Goal: Task Accomplishment & Management: Manage account settings

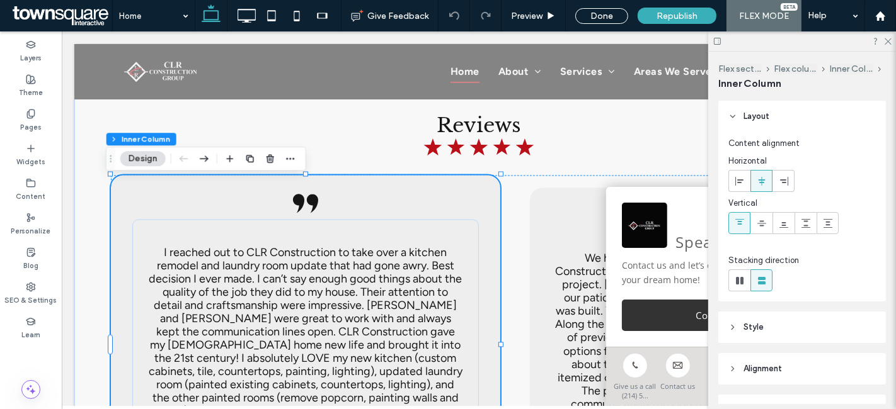
scroll to position [1951, 0]
click at [179, 258] on div "I reached out to CLR Construction to take over a kitchen remodel and laundry ro…" at bounding box center [305, 349] width 346 height 258
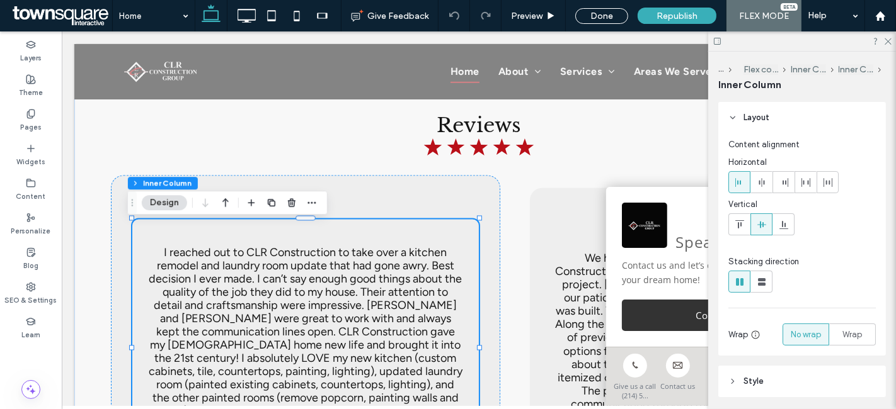
scroll to position [209, 0]
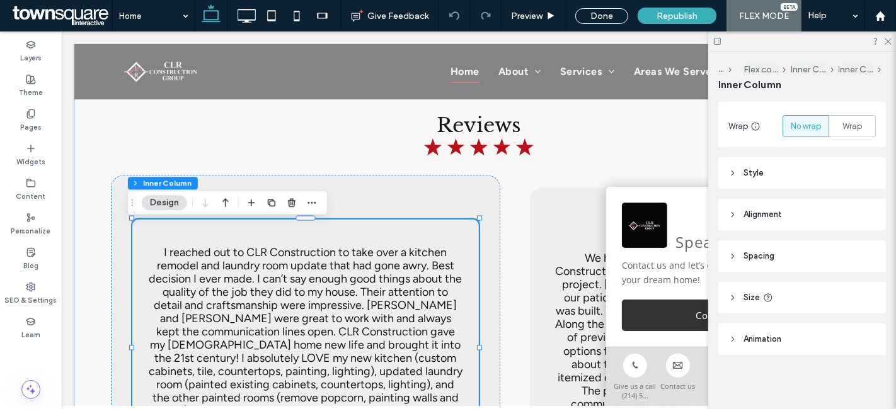
click at [334, 306] on h3 "I reached out to CLR Construction to take over a kitchen remodel and laundry ro…" at bounding box center [305, 346] width 316 height 199
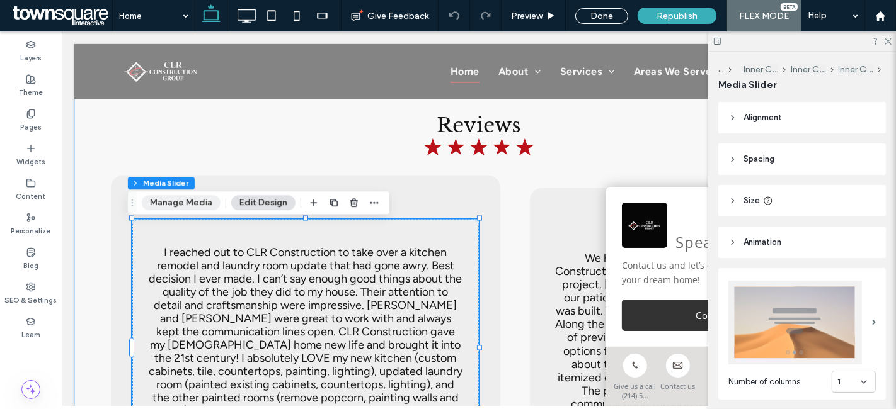
click at [191, 204] on button "Manage Media" at bounding box center [181, 202] width 79 height 15
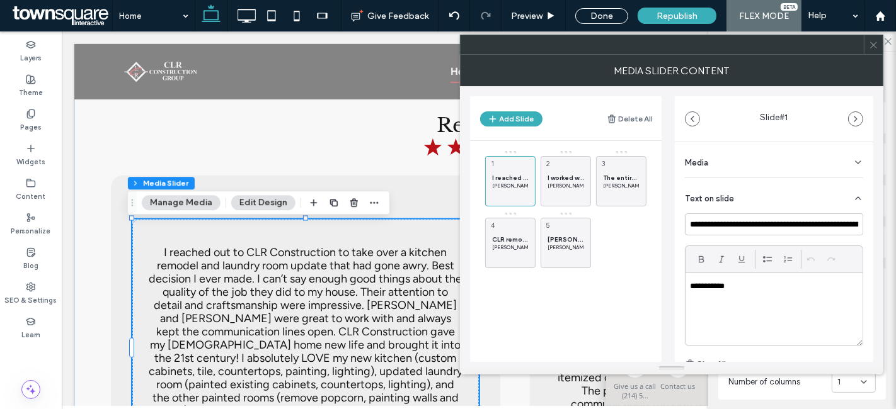
click at [872, 47] on icon at bounding box center [873, 44] width 9 height 9
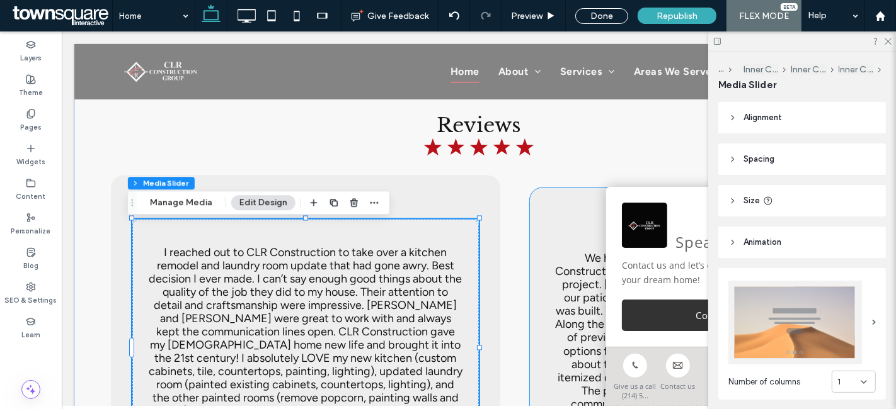
click at [570, 295] on div at bounding box center [688, 361] width 298 height 258
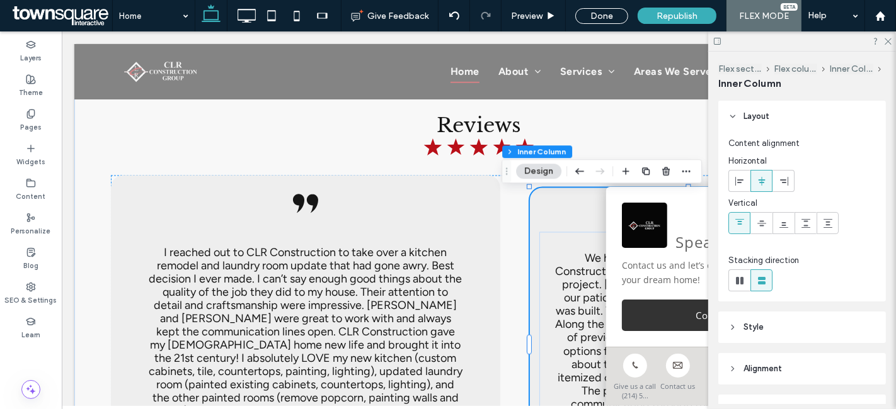
click at [570, 295] on h3 "We had a wonderful experience with CLR Construction and will use them again for…" at bounding box center [688, 359] width 268 height 212
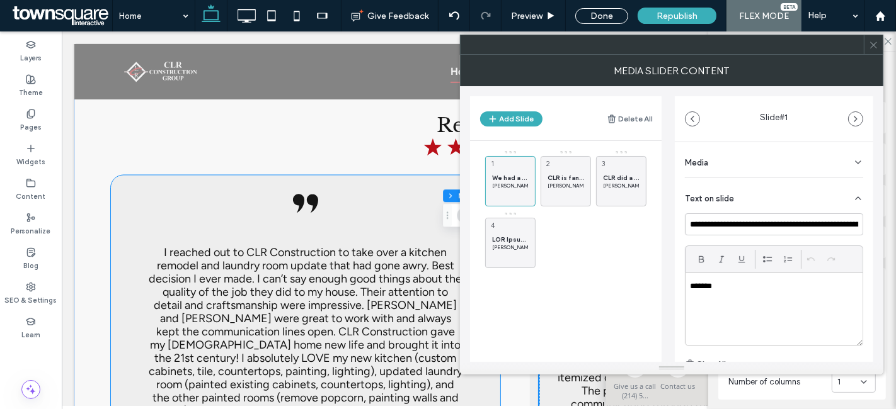
click at [277, 265] on h3 "I reached out to CLR Construction to take over a kitchen remodel and laundry ro…" at bounding box center [305, 346] width 316 height 199
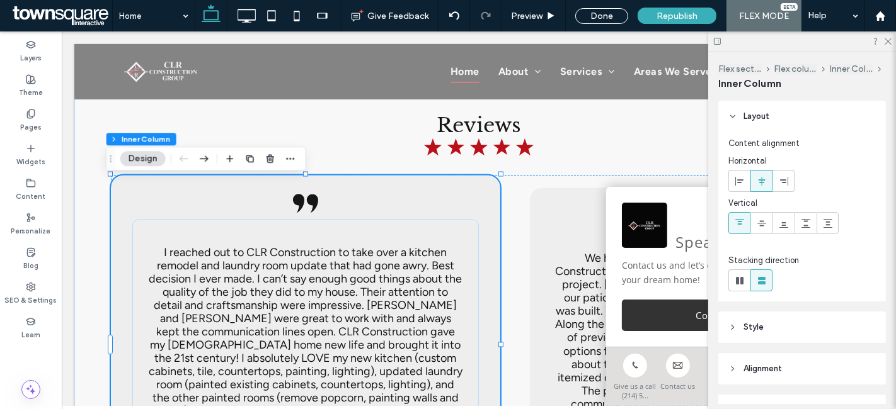
click at [277, 265] on h3 "I reached out to CLR Construction to take over a kitchen remodel and laundry ro…" at bounding box center [305, 346] width 316 height 199
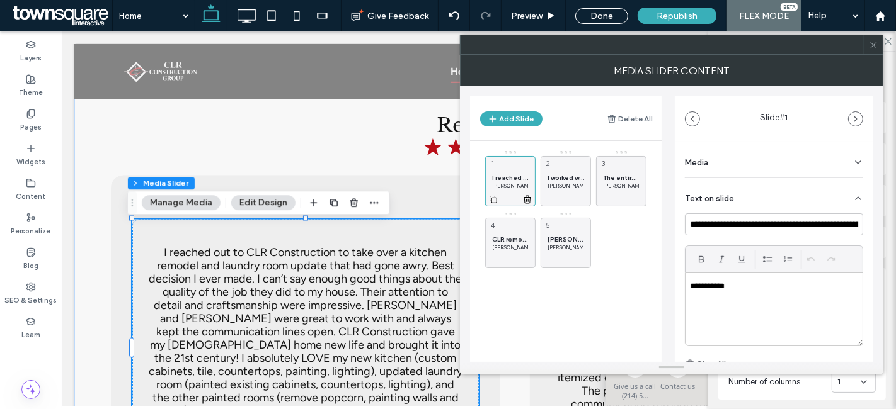
click at [495, 200] on icon at bounding box center [493, 199] width 10 height 11
drag, startPoint x: 614, startPoint y: 233, endPoint x: 556, endPoint y: 175, distance: 82.4
click at [519, 168] on div "I reached out to CLR Construction to take over a kitchen remodel and laundry ro…" at bounding box center [510, 181] width 50 height 50
click at [752, 222] on input "**********" at bounding box center [774, 225] width 178 height 22
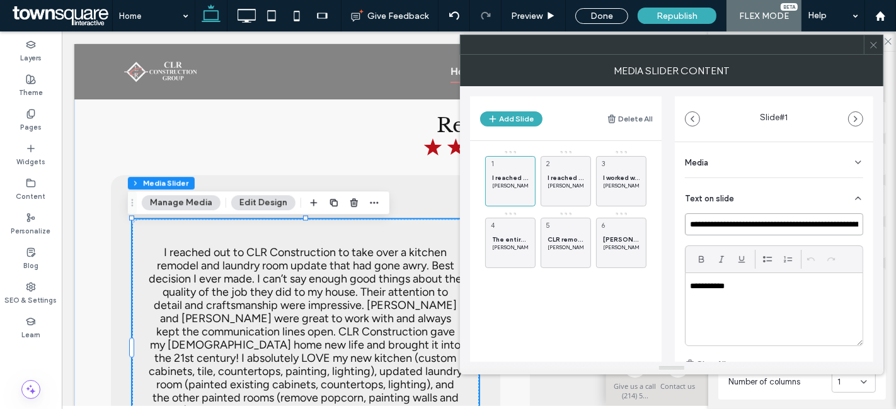
click at [752, 222] on input "**********" at bounding box center [774, 225] width 178 height 22
paste input
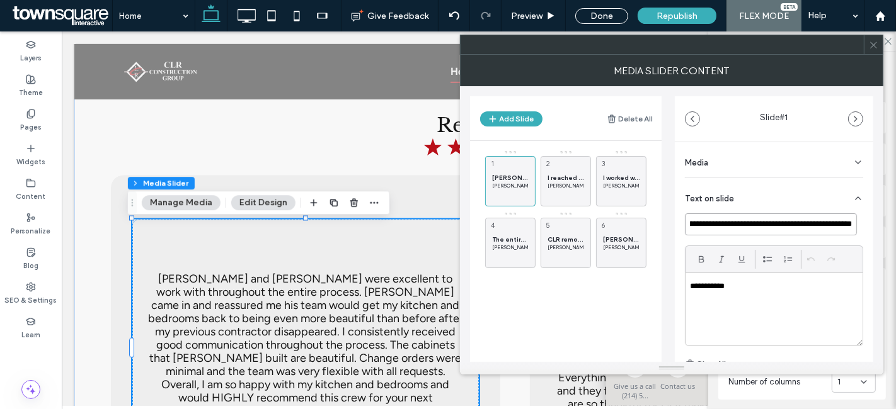
type input "**********"
click at [740, 284] on p "**********" at bounding box center [771, 286] width 162 height 11
click at [877, 43] on icon at bounding box center [873, 44] width 9 height 9
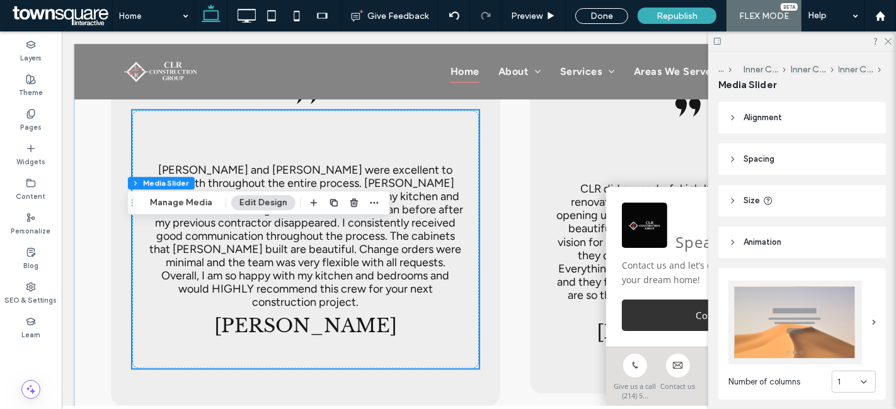
scroll to position [2069, 0]
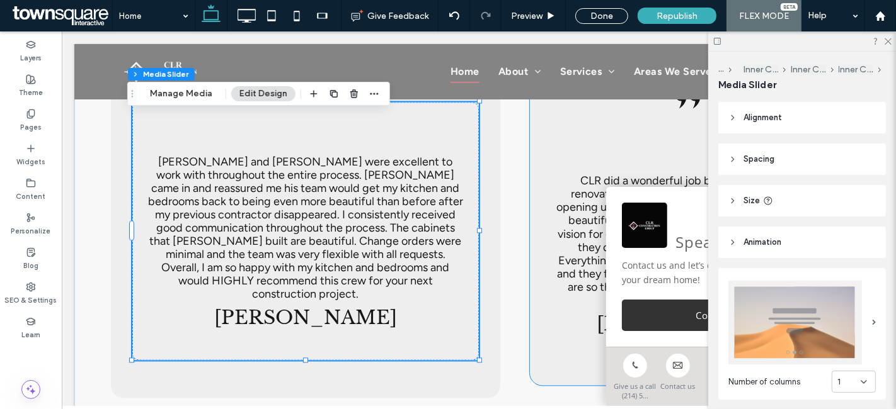
click at [544, 234] on div "CLR did a wonderful job bringing our home renovation vision to life! They took …" at bounding box center [688, 251] width 298 height 198
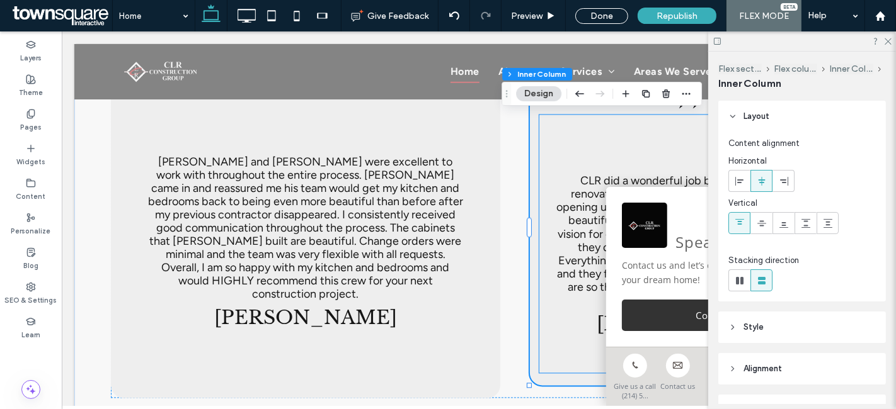
click at [563, 233] on h3 "CLR did a wonderful job bringing our home renovation vision to life! They took …" at bounding box center [688, 241] width 268 height 132
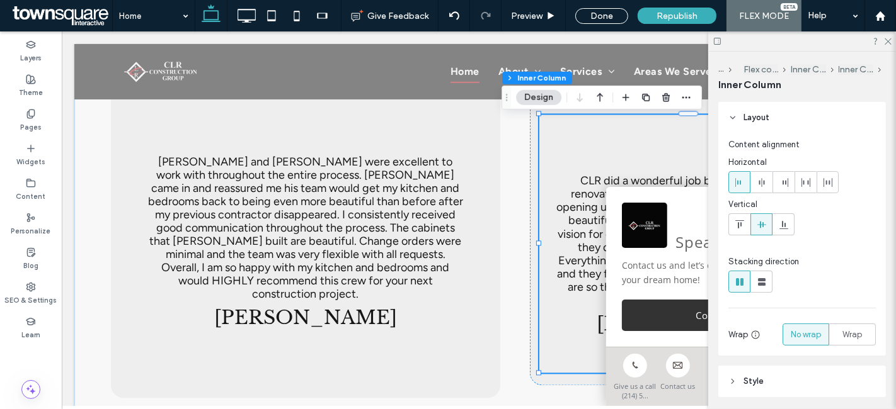
click at [545, 96] on button "Design" at bounding box center [538, 97] width 45 height 15
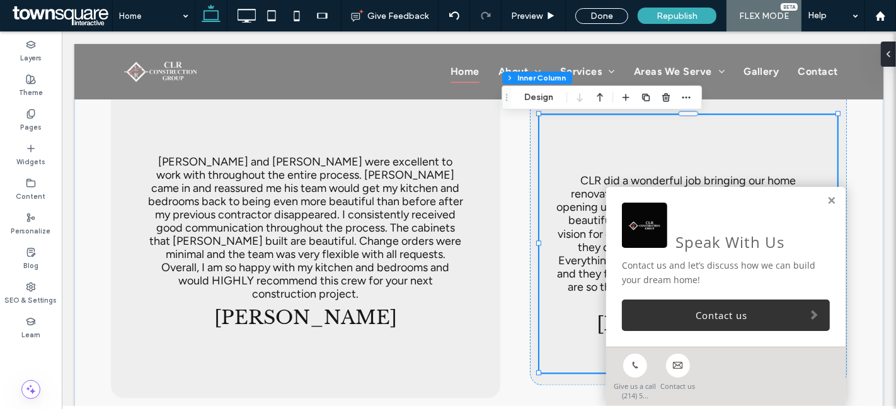
click at [575, 166] on div "CLR did a wonderful job bringing our home renovation vision to life! They took …" at bounding box center [688, 251] width 298 height 198
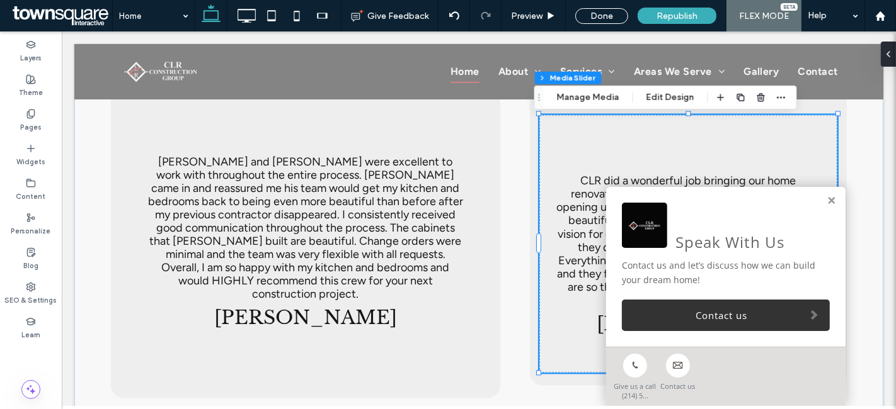
click at [575, 106] on div "Flex section Flex column Inner Column Inner Column Inner Column Media Slider Ma…" at bounding box center [665, 98] width 263 height 24
click at [565, 93] on button "Manage Media" at bounding box center [588, 97] width 79 height 15
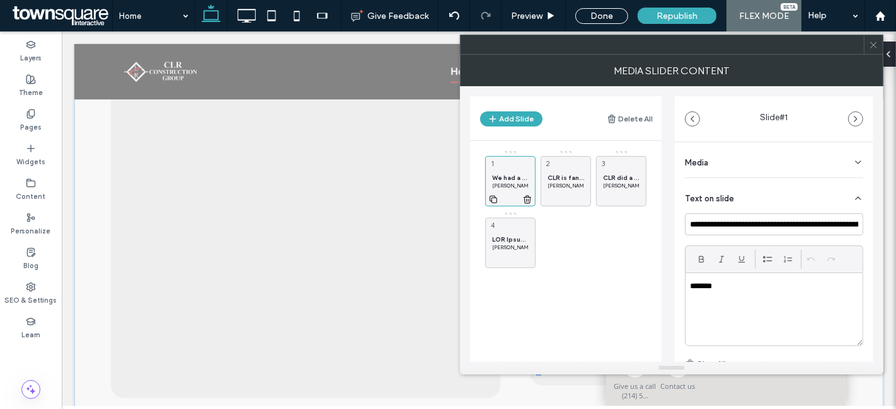
click at [496, 198] on icon at bounding box center [493, 199] width 10 height 11
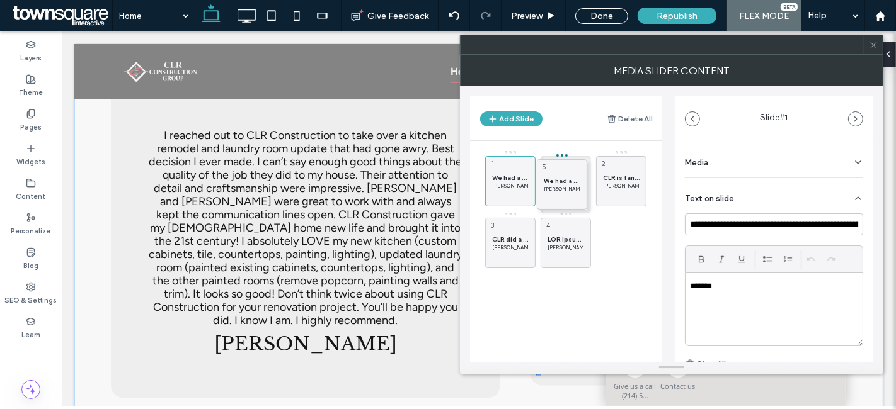
drag, startPoint x: 554, startPoint y: 226, endPoint x: 555, endPoint y: 166, distance: 59.9
click at [517, 169] on div "We had a wonderful experience with CLR Construction and will use them again for…" at bounding box center [510, 181] width 50 height 50
click at [723, 283] on p "*******" at bounding box center [771, 286] width 162 height 11
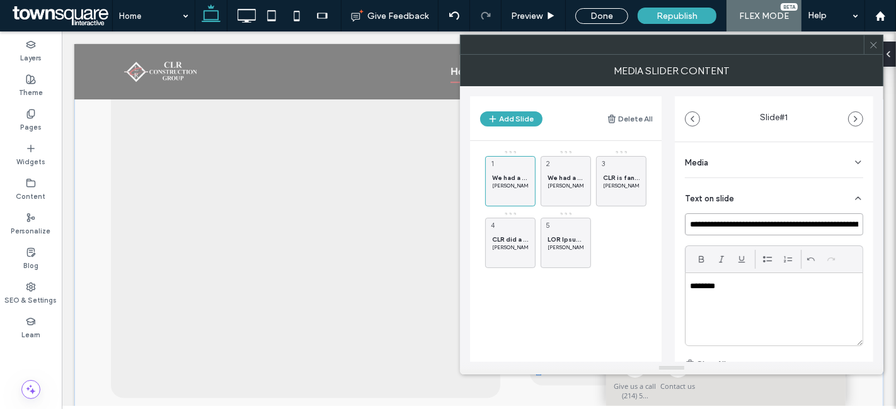
click at [754, 224] on input "**********" at bounding box center [774, 225] width 178 height 22
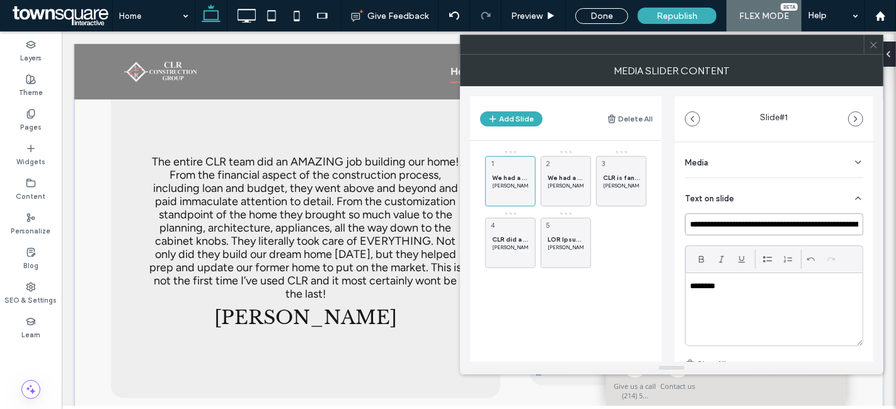
click at [754, 224] on input "**********" at bounding box center [774, 225] width 178 height 22
paste input
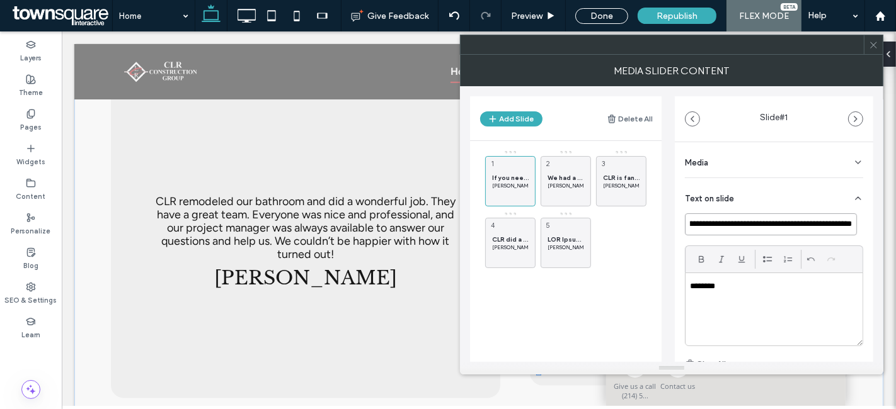
click at [844, 224] on input "**********" at bounding box center [771, 225] width 172 height 22
type input "**********"
click at [827, 192] on div "Text on slide" at bounding box center [774, 195] width 178 height 35
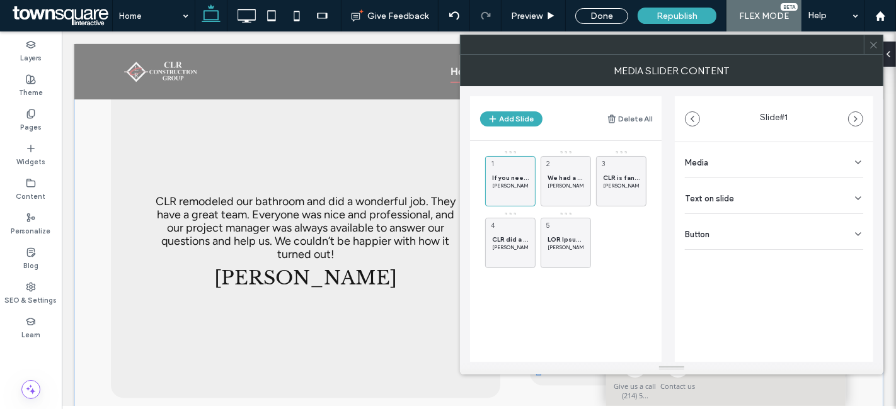
click at [873, 42] on icon at bounding box center [873, 44] width 9 height 9
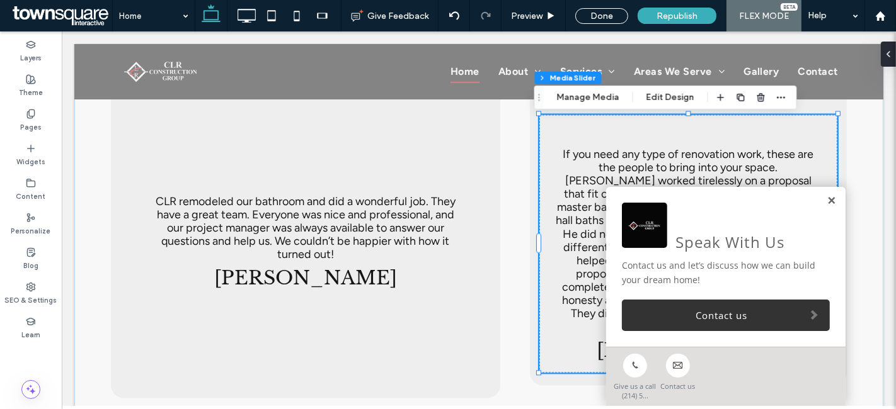
click at [826, 202] on link at bounding box center [830, 201] width 9 height 11
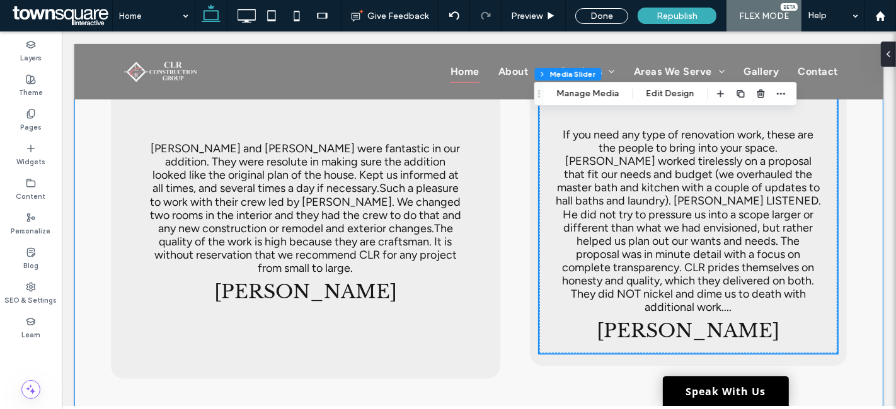
scroll to position [2086, 0]
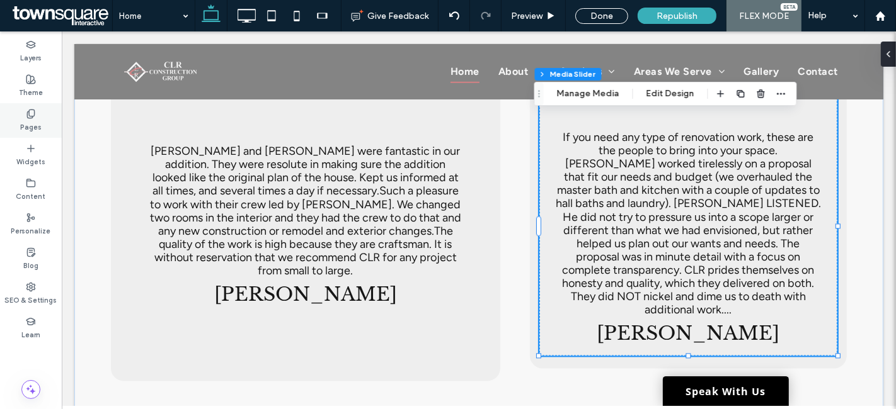
click at [25, 115] on div "Pages" at bounding box center [31, 120] width 62 height 35
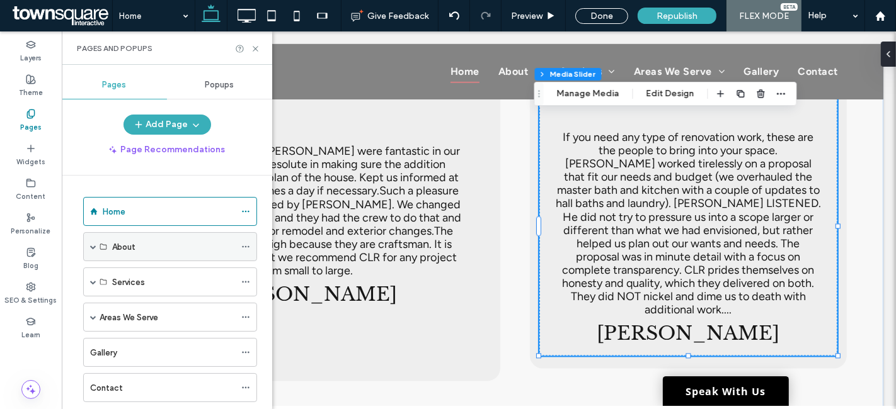
scroll to position [28, 0]
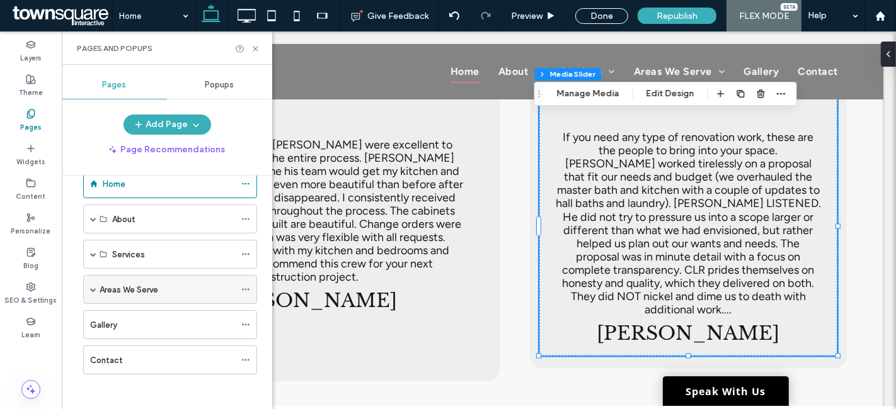
click at [90, 287] on span at bounding box center [93, 290] width 6 height 6
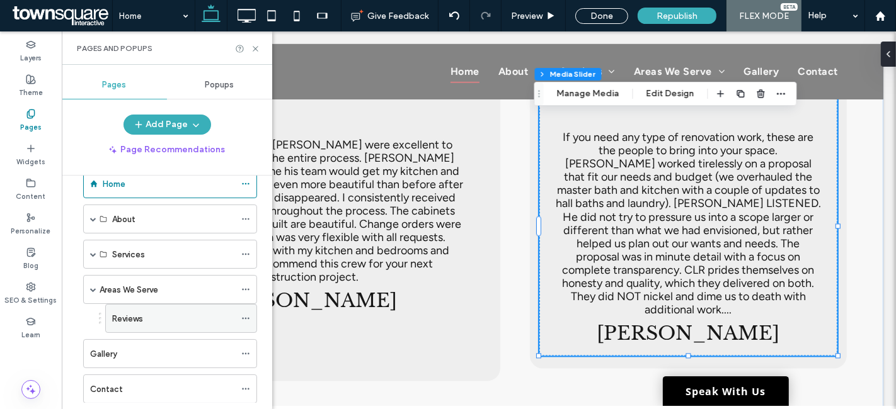
click at [128, 315] on label "Reviews" at bounding box center [127, 319] width 31 height 22
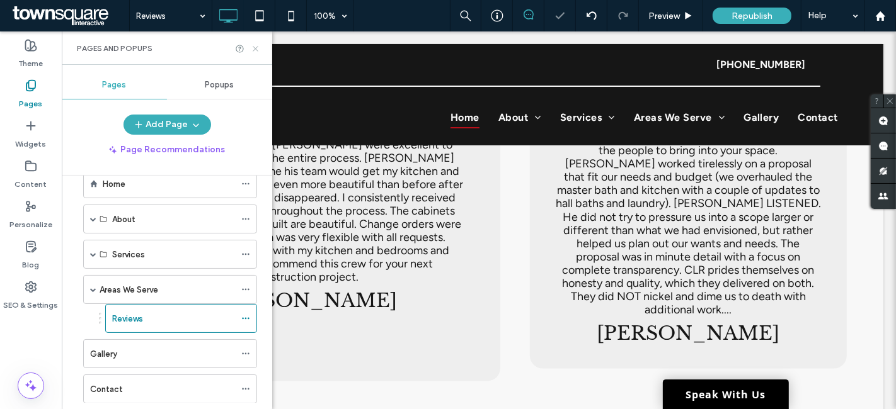
click at [255, 50] on icon at bounding box center [255, 48] width 9 height 9
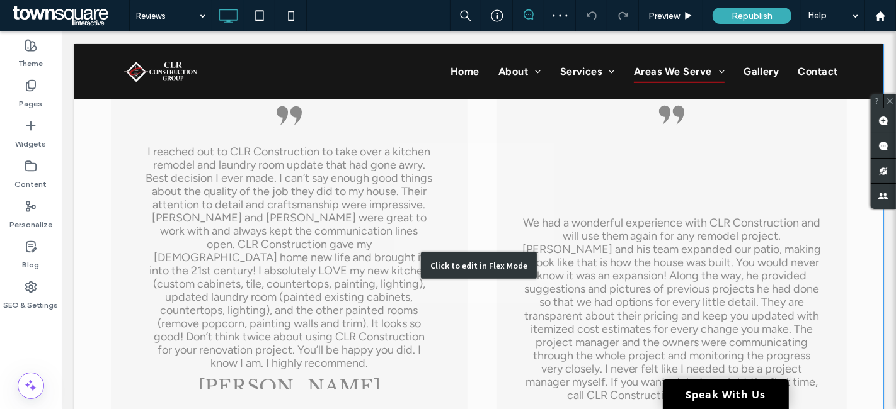
scroll to position [774, 0]
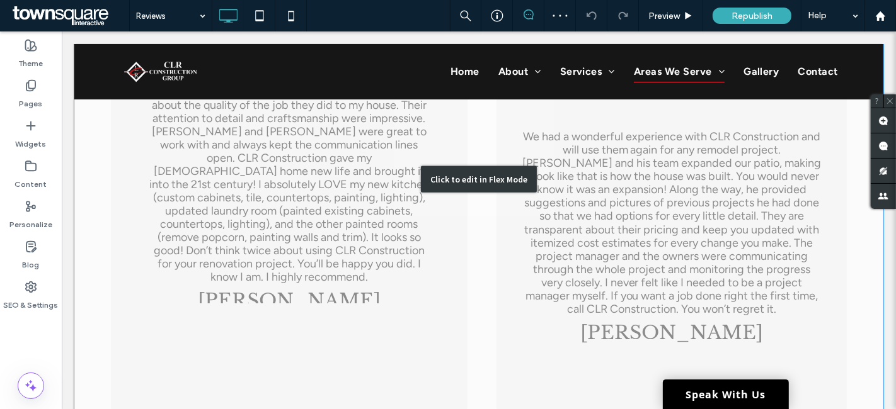
click at [325, 185] on div "Click to edit in Flex Mode" at bounding box center [478, 180] width 809 height 566
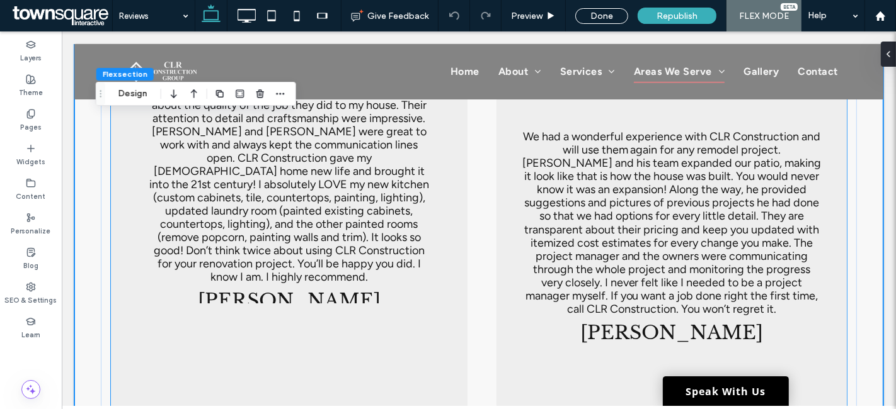
click at [325, 185] on div at bounding box center [288, 174] width 317 height 258
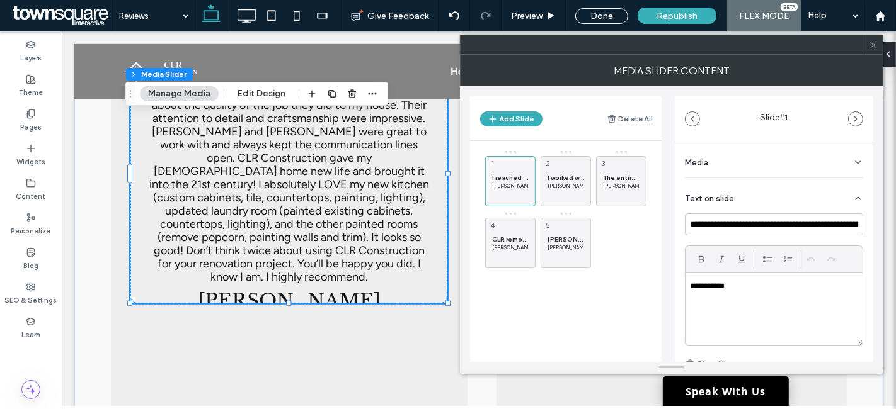
click at [593, 204] on div "I reached out to CLR Construction to take over a kitchen remodel and laundry ro…" at bounding box center [573, 209] width 176 height 118
click at [871, 43] on icon at bounding box center [873, 44] width 9 height 9
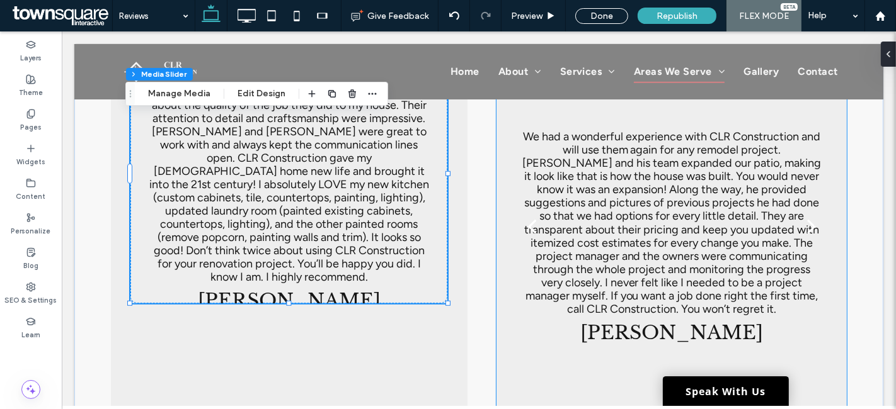
click at [604, 166] on div at bounding box center [670, 226] width 329 height 353
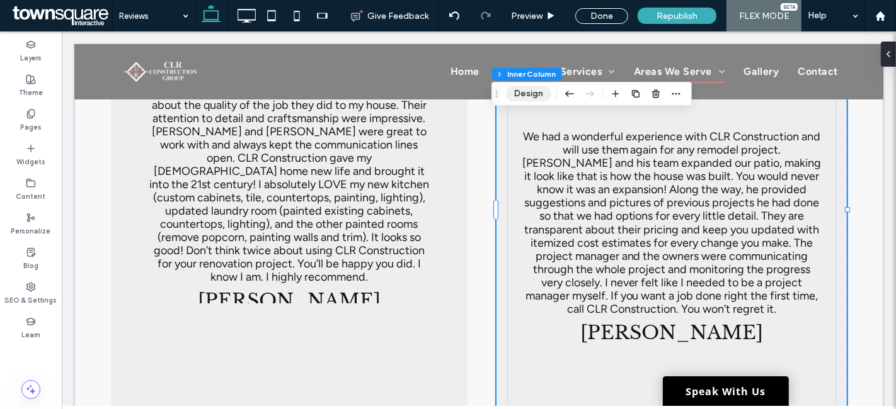
click at [532, 86] on button "Design" at bounding box center [528, 93] width 45 height 15
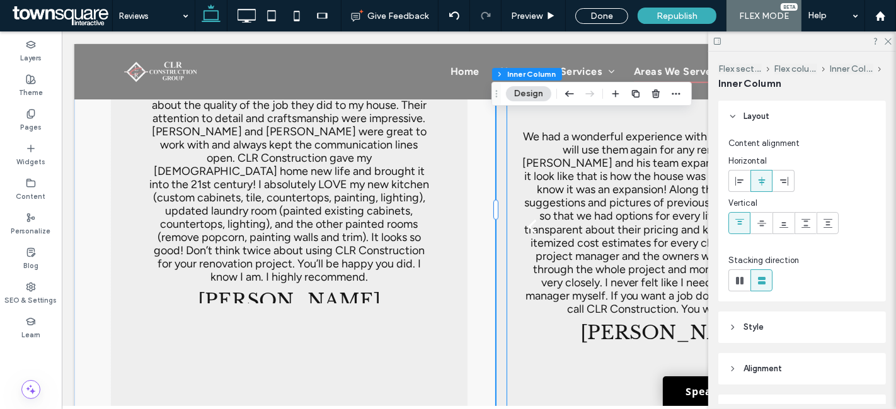
click at [592, 164] on h3 "We had a wonderful experience with CLR Construction and will use them again for…" at bounding box center [671, 223] width 299 height 186
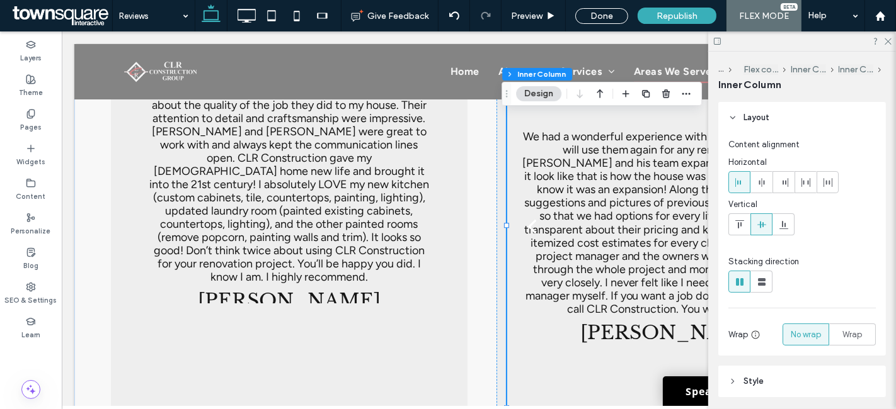
click at [536, 116] on div "We had a wonderful experience with CLR Construction and will use them again for…" at bounding box center [670, 234] width 329 height 293
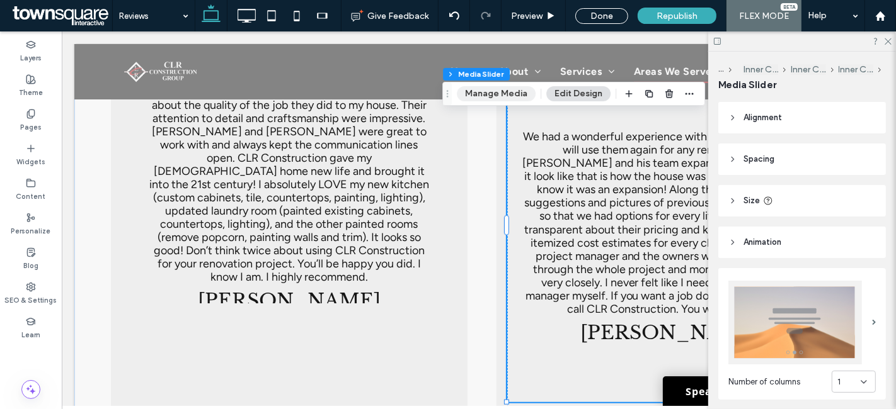
click at [500, 98] on button "Manage Media" at bounding box center [496, 93] width 79 height 15
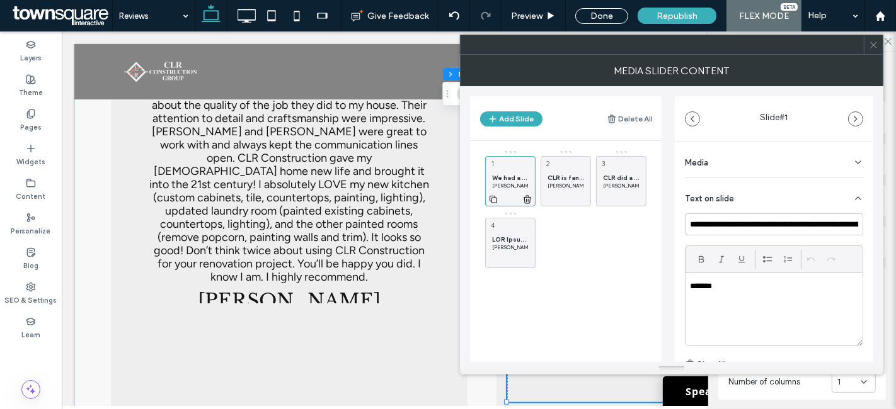
click at [489, 198] on icon at bounding box center [493, 199] width 10 height 11
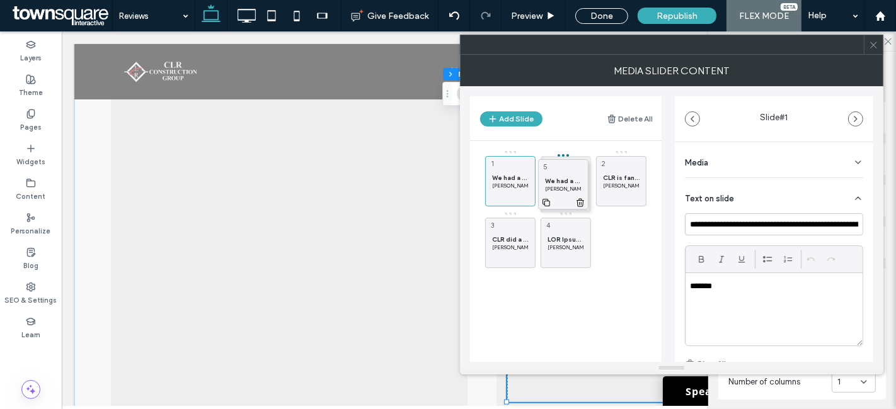
drag, startPoint x: 552, startPoint y: 235, endPoint x: 550, endPoint y: 176, distance: 59.3
drag, startPoint x: 520, startPoint y: 168, endPoint x: 568, endPoint y: 163, distance: 48.1
click at [520, 168] on div "We had a wonderful experience with CLR Construction and will use them again for…" at bounding box center [510, 181] width 50 height 50
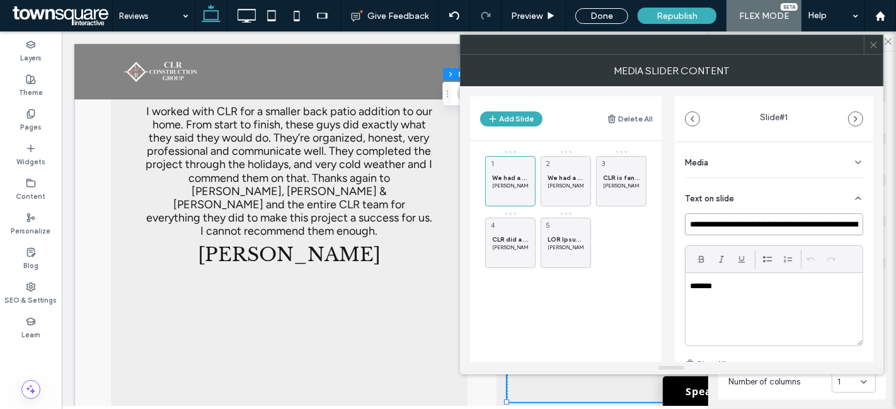
click at [756, 226] on input "**********" at bounding box center [774, 225] width 178 height 22
paste input
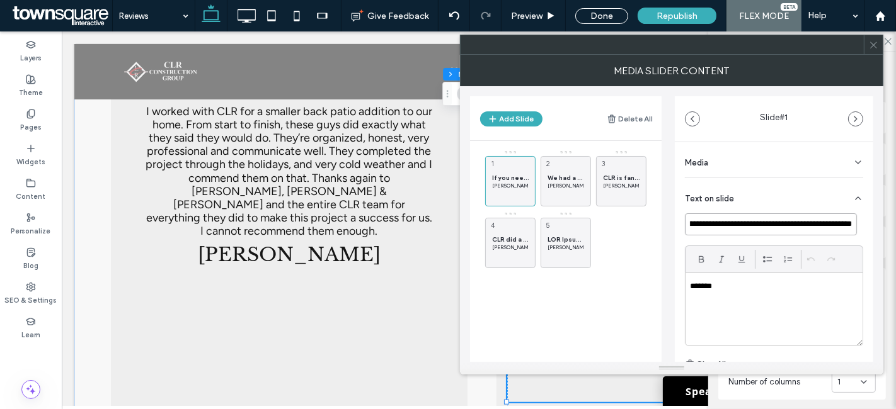
click at [845, 226] on input "**********" at bounding box center [771, 225] width 172 height 22
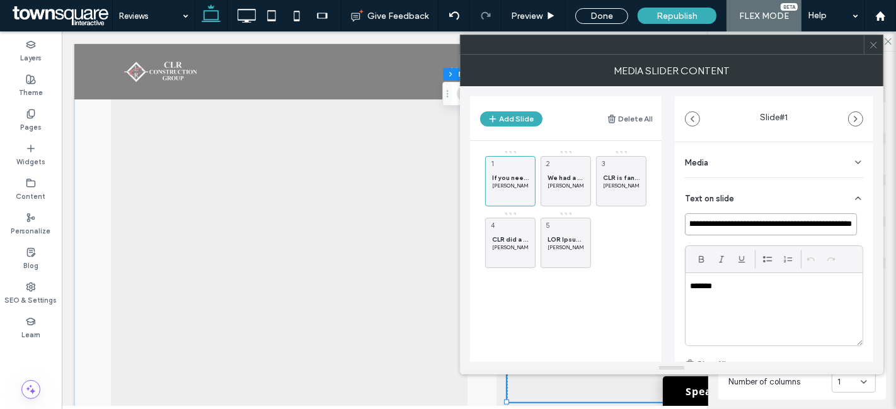
type input "**********"
click at [718, 289] on p "*******" at bounding box center [771, 286] width 162 height 11
click at [628, 241] on div "If you need any type of renovation work, these are the people to bring into you…" at bounding box center [573, 209] width 176 height 118
click at [873, 44] on icon at bounding box center [873, 44] width 9 height 9
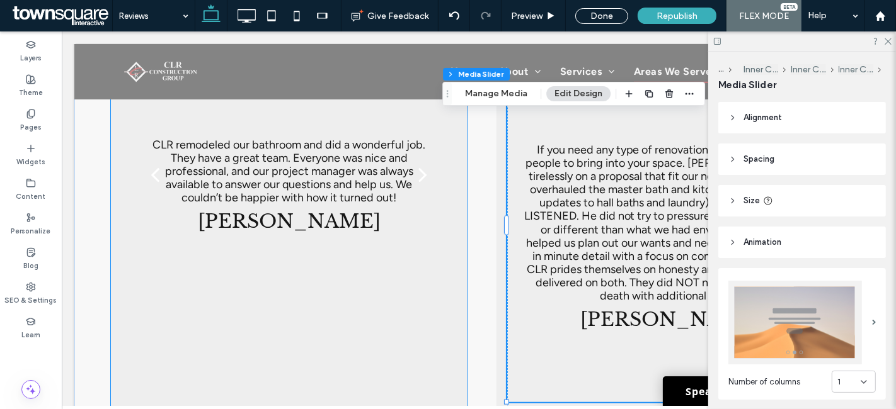
click at [252, 207] on div "CLR remodeled our bathroom and did a wonderful job. They have a great team. Eve…" at bounding box center [288, 182] width 317 height 198
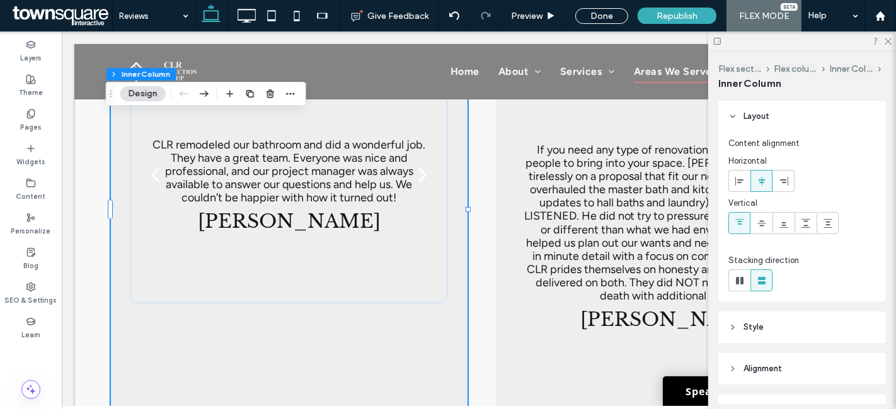
click at [252, 207] on div "CLR remodeled our bathroom and did a wonderful job. They have a great team. Eve…" at bounding box center [288, 182] width 317 height 198
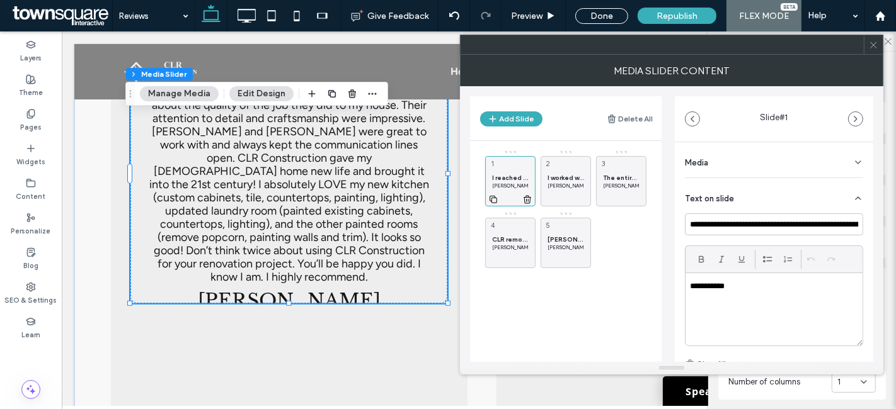
click at [495, 197] on icon at bounding box center [493, 199] width 10 height 11
drag, startPoint x: 618, startPoint y: 235, endPoint x: 565, endPoint y: 171, distance: 83.2
click at [516, 167] on div "I reached out to CLR Construction to take over a kitchen remodel and laundry ro…" at bounding box center [510, 181] width 50 height 50
click at [743, 227] on input "**********" at bounding box center [774, 225] width 178 height 22
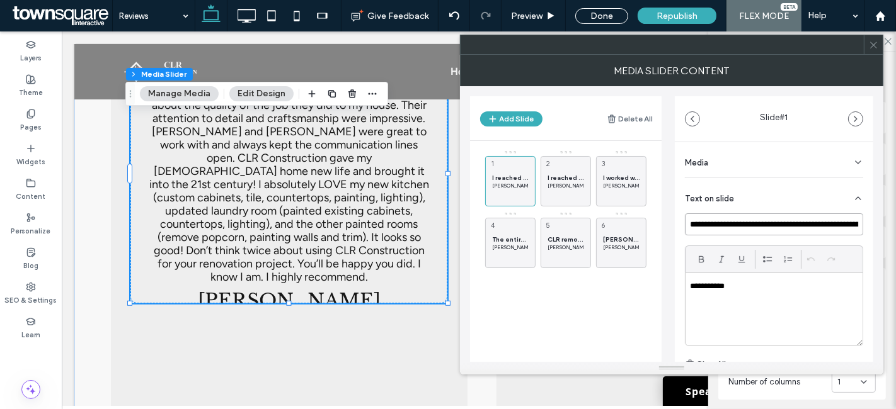
click at [743, 227] on input "**********" at bounding box center [774, 225] width 178 height 22
paste input
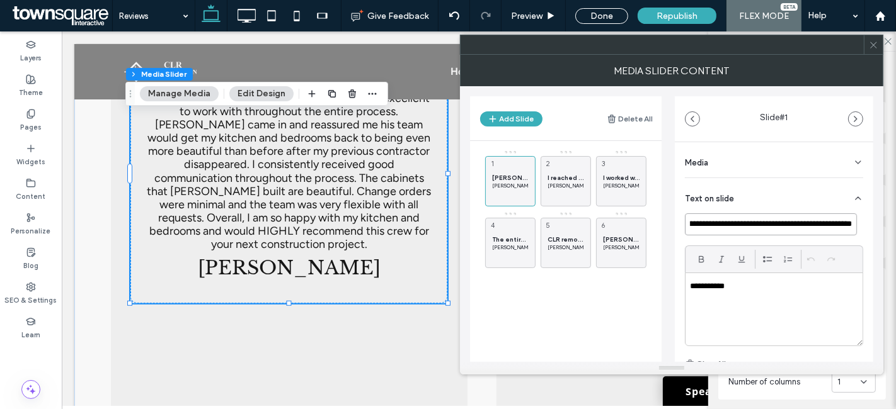
type input "**********"
drag, startPoint x: 745, startPoint y: 282, endPoint x: 651, endPoint y: 283, distance: 93.2
click at [651, 283] on div "**********" at bounding box center [671, 224] width 403 height 276
click at [874, 46] on use at bounding box center [873, 45] width 6 height 6
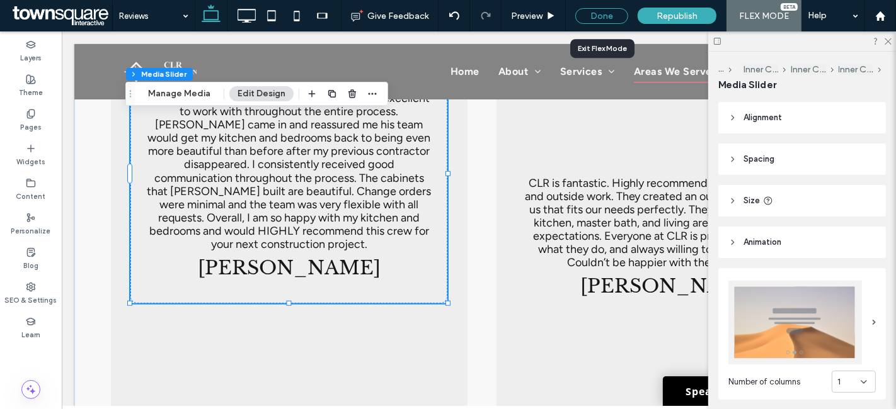
click at [616, 16] on div "Done" at bounding box center [601, 16] width 53 height 16
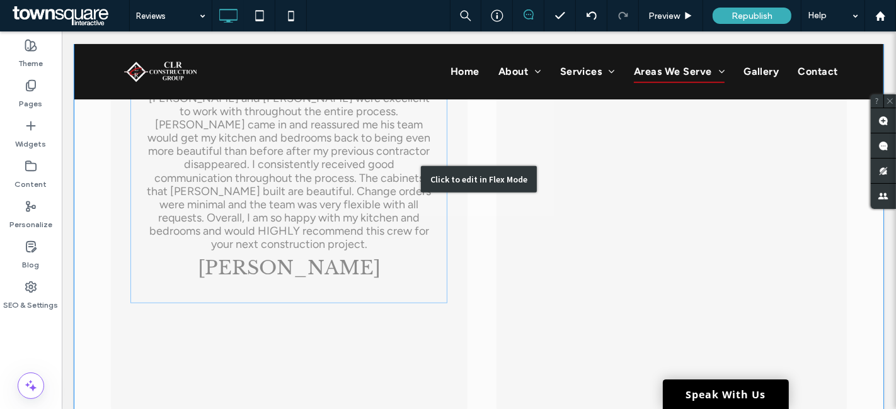
scroll to position [657, 0]
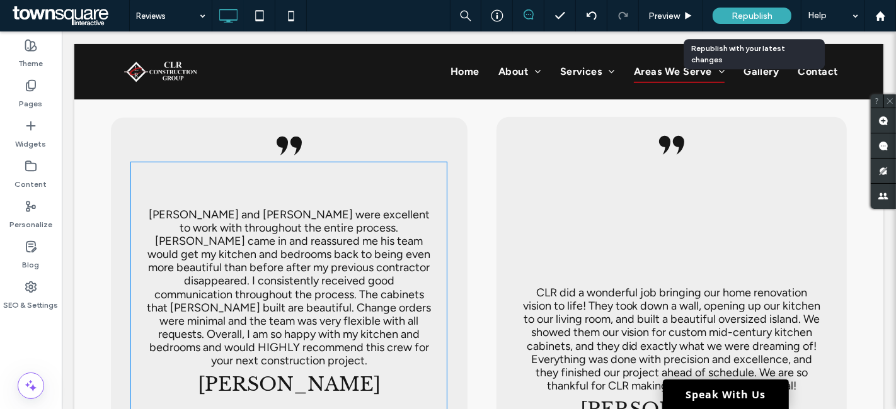
click at [725, 13] on div "Republish" at bounding box center [751, 16] width 79 height 16
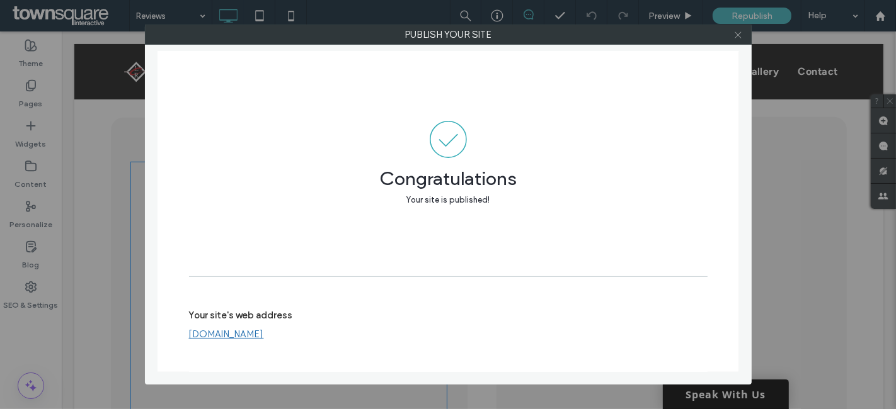
click at [740, 30] on icon at bounding box center [737, 34] width 9 height 9
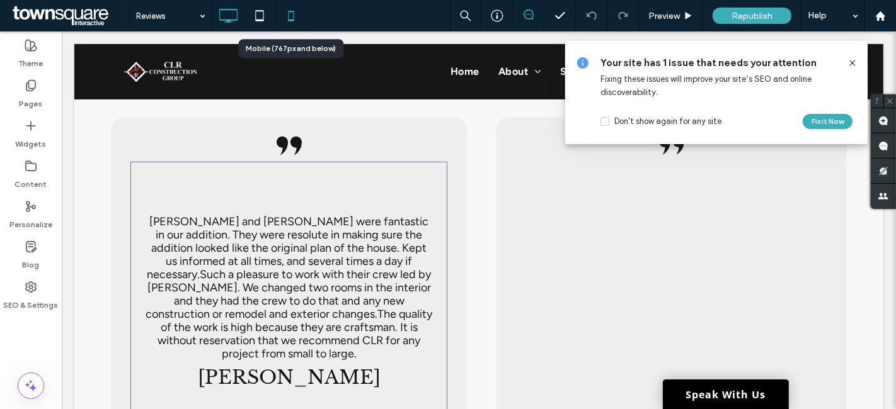
click at [284, 20] on icon at bounding box center [290, 15] width 25 height 25
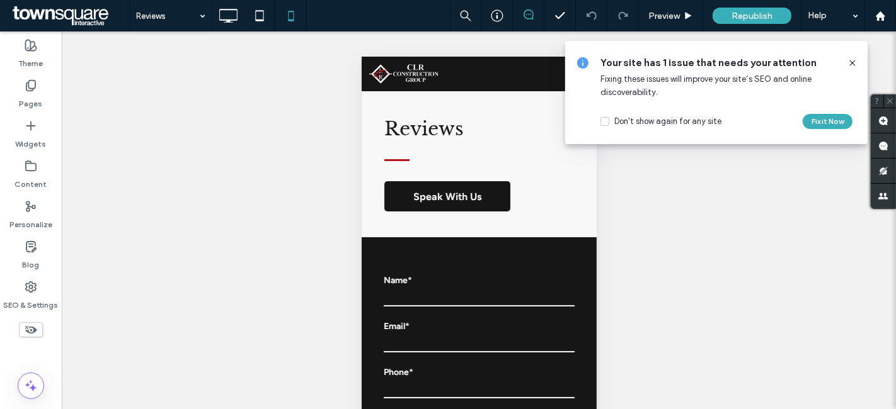
scroll to position [0, 0]
click at [853, 60] on icon at bounding box center [852, 63] width 10 height 10
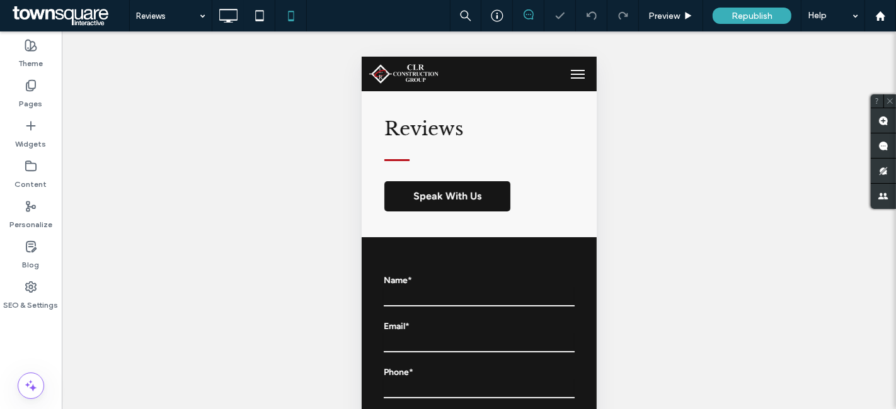
click at [564, 71] on button "menu" at bounding box center [576, 73] width 25 height 25
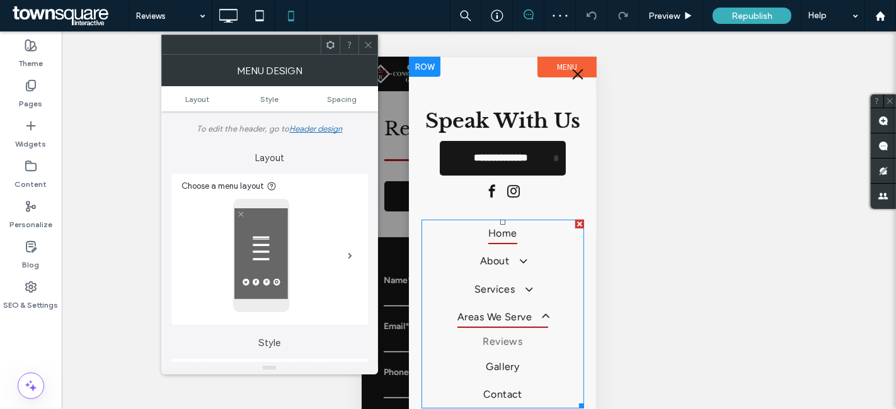
click at [506, 231] on span "Home" at bounding box center [502, 232] width 29 height 21
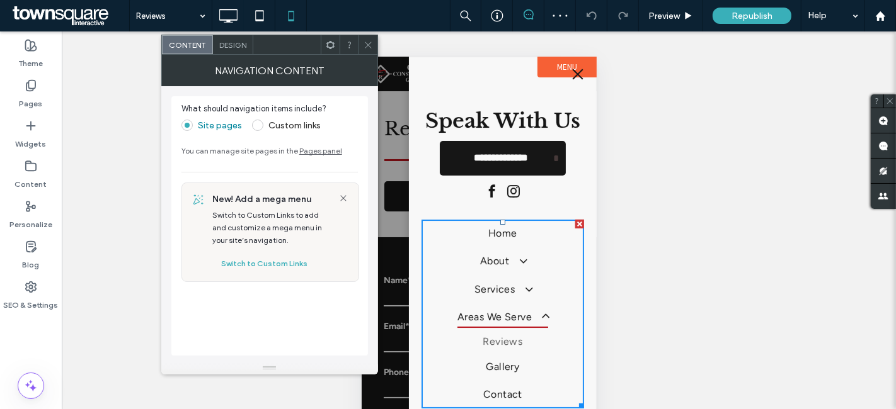
click at [369, 48] on icon at bounding box center [367, 44] width 9 height 9
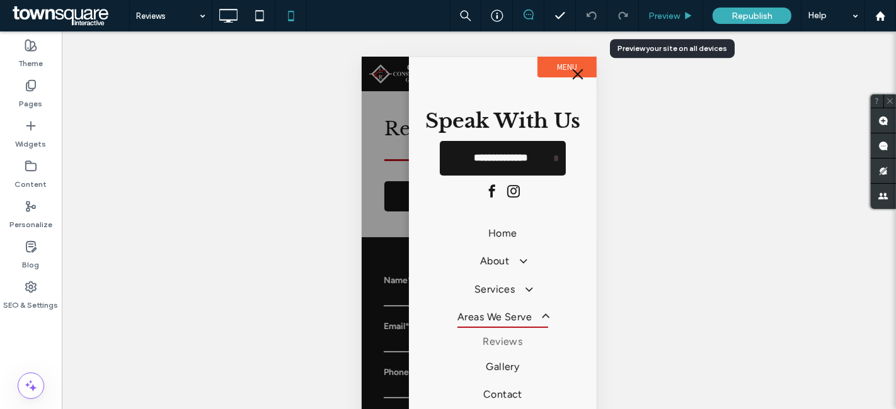
click at [681, 14] on div "Preview" at bounding box center [671, 16] width 64 height 11
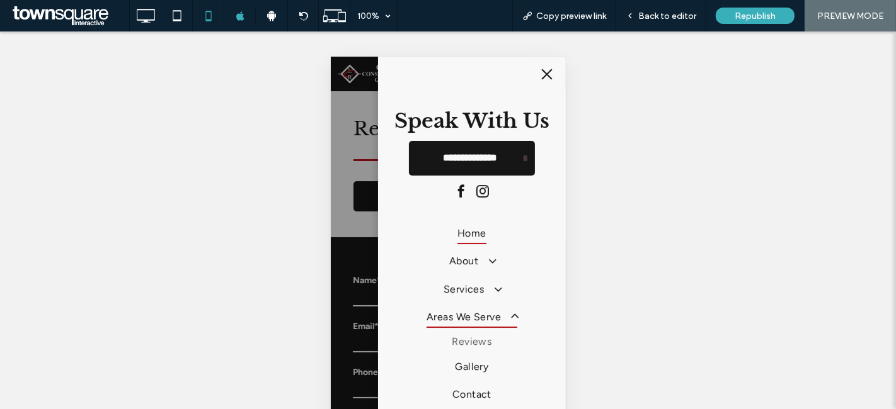
click at [464, 232] on span "Home" at bounding box center [471, 232] width 29 height 21
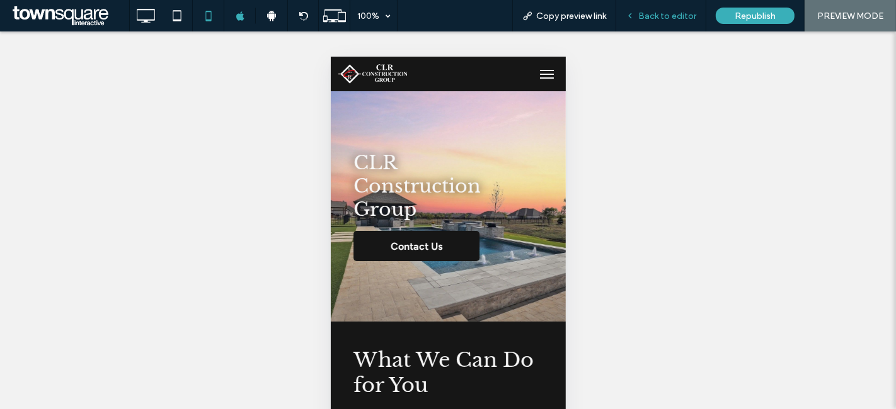
click at [655, 13] on span "Back to editor" at bounding box center [667, 16] width 58 height 11
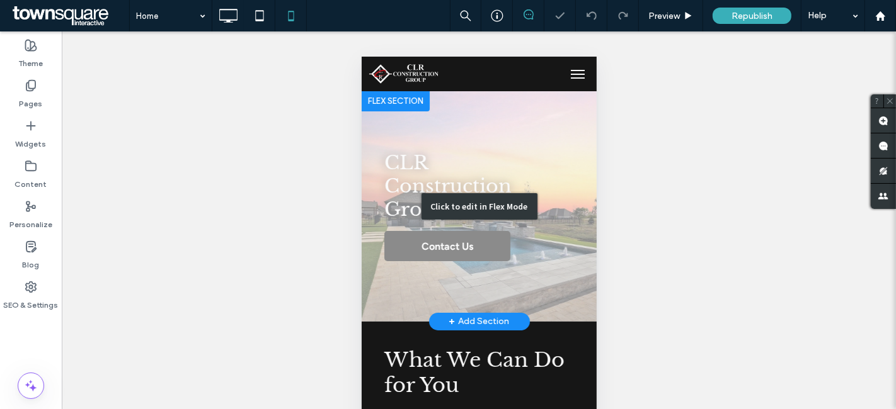
click at [484, 227] on div "Click to edit in Flex Mode" at bounding box center [478, 206] width 235 height 231
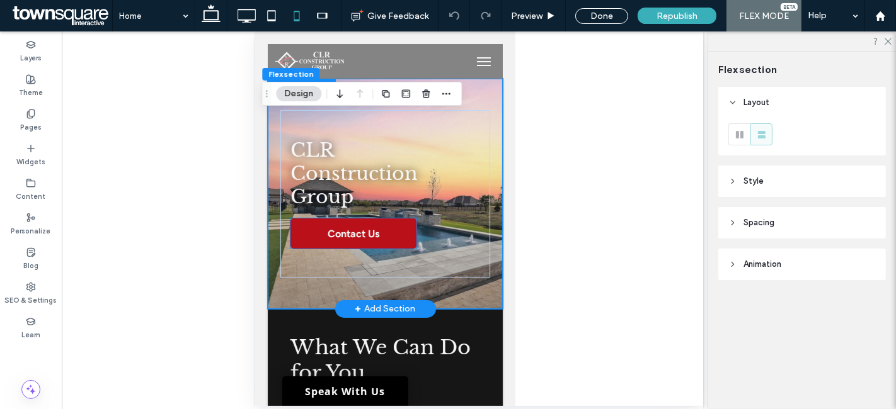
click at [394, 234] on link "Contact Us" at bounding box center [353, 234] width 126 height 30
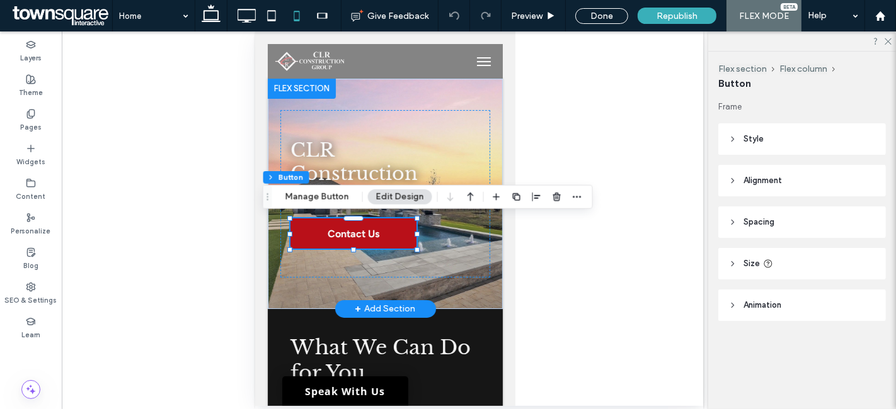
click at [394, 234] on link "Contact Us" at bounding box center [353, 234] width 126 height 30
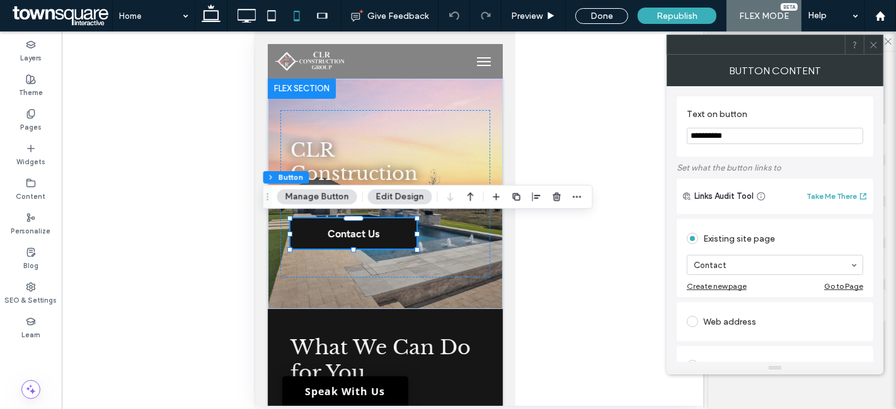
click at [803, 134] on input "**********" at bounding box center [775, 136] width 176 height 16
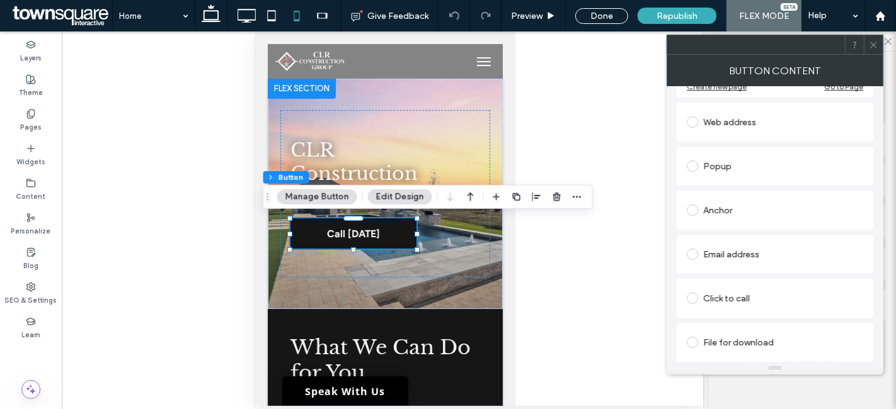
type input "**********"
click at [772, 304] on div "Click to call" at bounding box center [775, 299] width 176 height 20
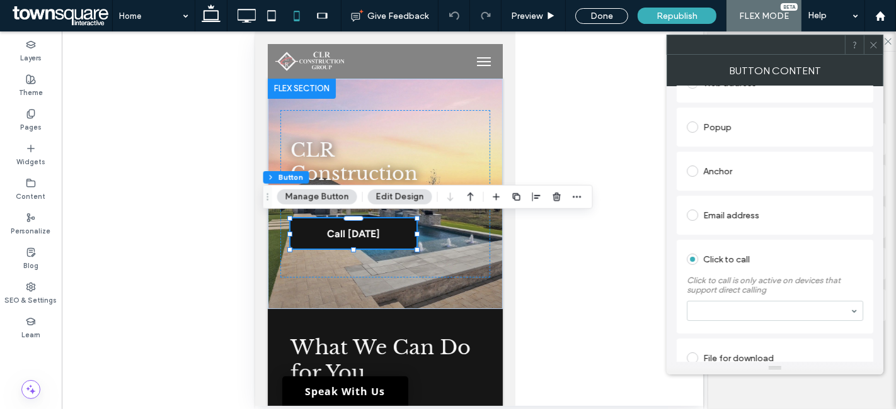
scroll to position [183, 0]
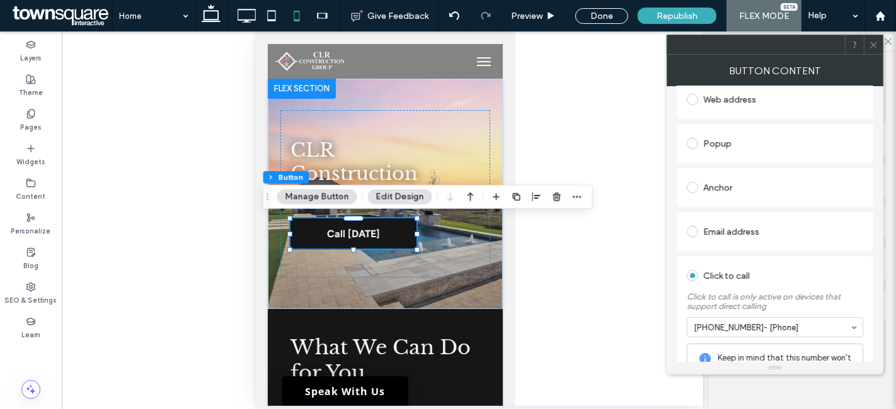
click at [873, 43] on icon at bounding box center [873, 44] width 9 height 9
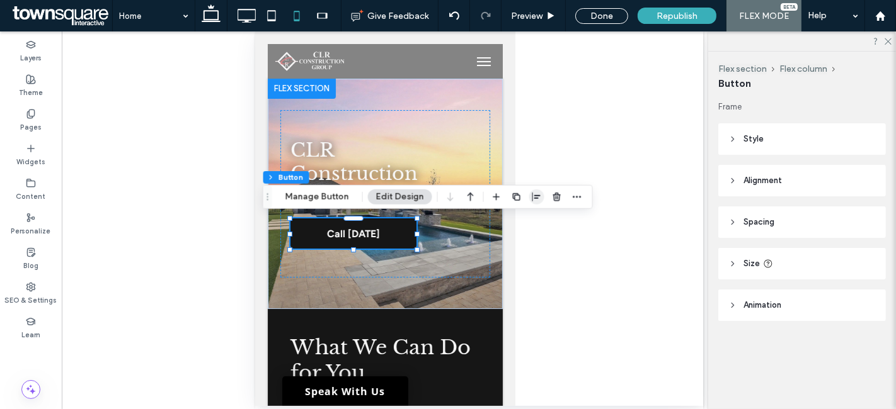
click at [532, 195] on icon "button" at bounding box center [537, 197] width 10 height 10
click at [524, 223] on icon "center" at bounding box center [523, 222] width 10 height 10
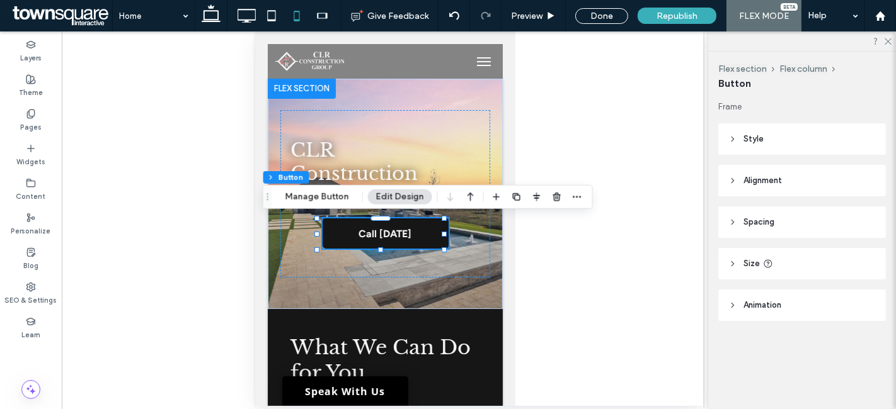
click at [782, 301] on header "Animation" at bounding box center [802, 305] width 168 height 31
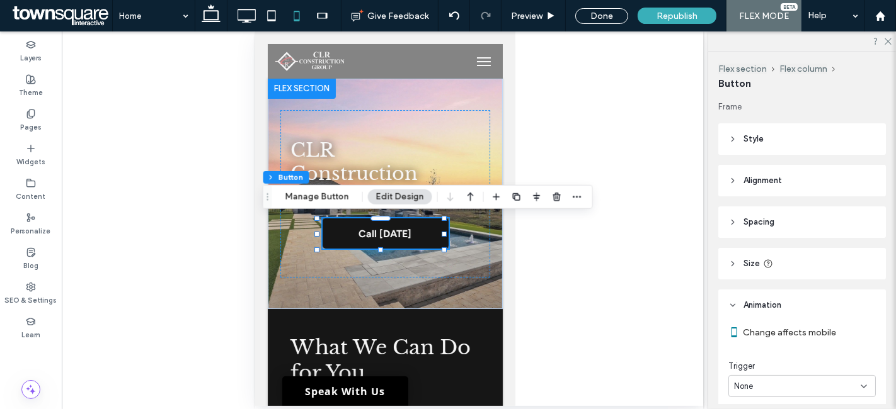
click at [794, 334] on label "Change affects mobile" at bounding box center [809, 333] width 133 height 11
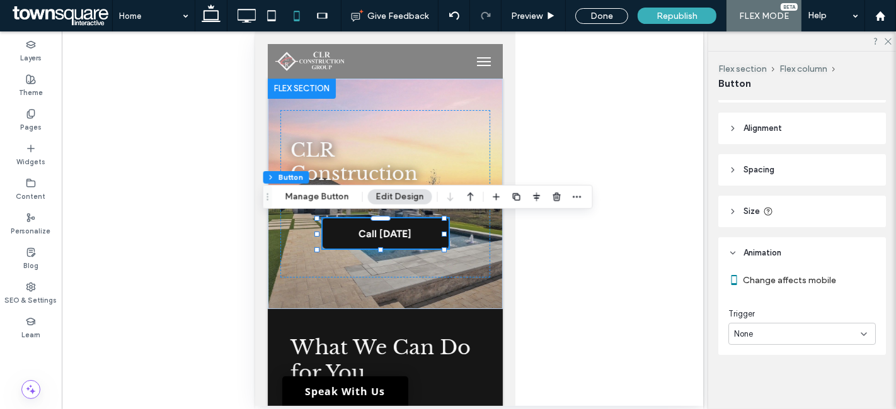
click at [797, 324] on div "None" at bounding box center [801, 334] width 147 height 22
click at [763, 292] on span "Entrance" at bounding box center [751, 289] width 34 height 13
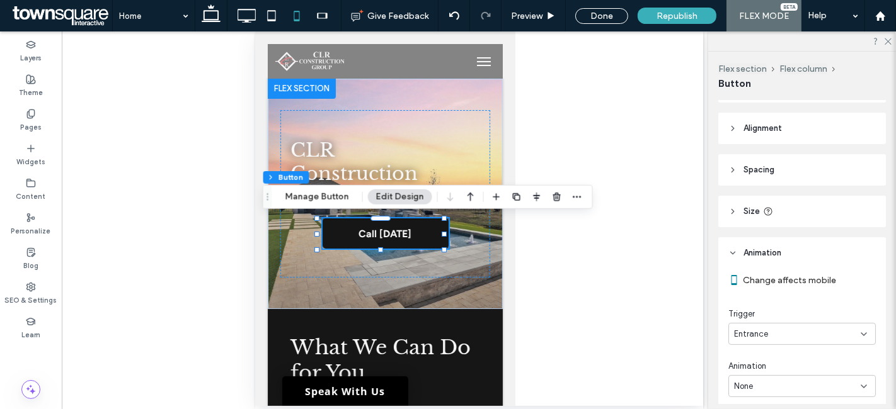
click at [802, 381] on div "None" at bounding box center [797, 387] width 127 height 13
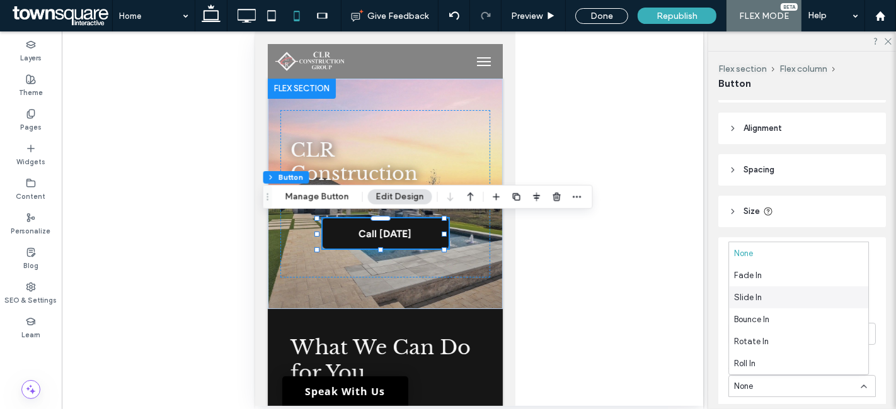
click at [770, 294] on div "Slide In" at bounding box center [798, 298] width 139 height 22
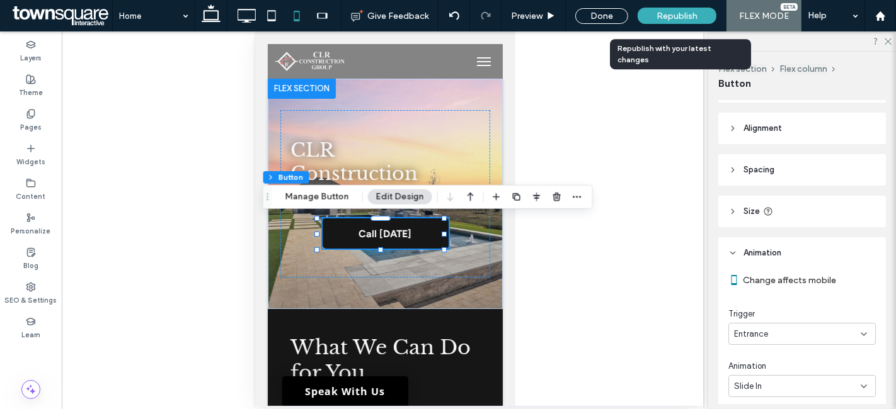
click at [684, 13] on span "Republish" at bounding box center [676, 16] width 41 height 11
